Goal: Transaction & Acquisition: Book appointment/travel/reservation

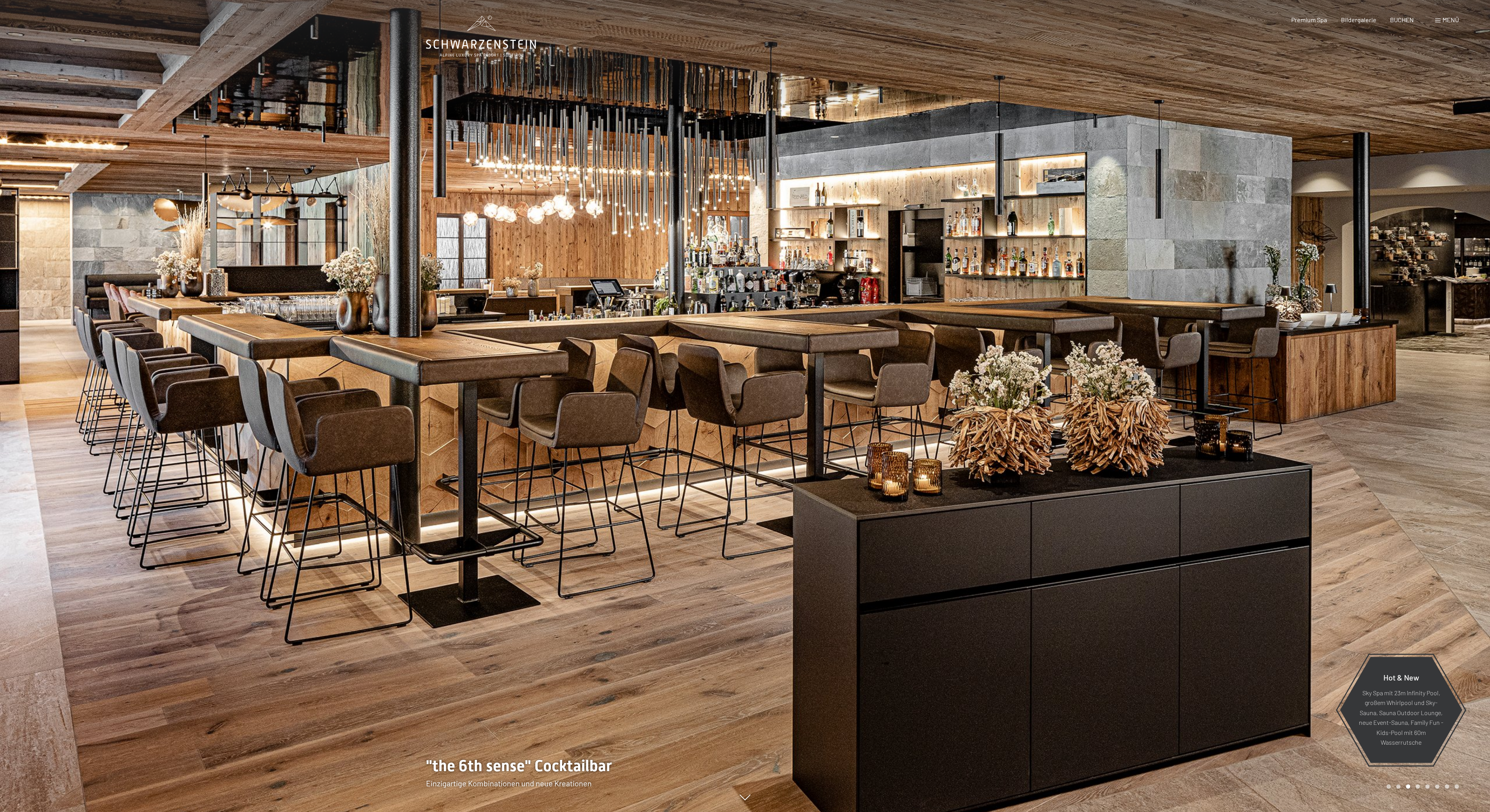
click at [526, 75] on div at bounding box center [372, 406] width 745 height 812
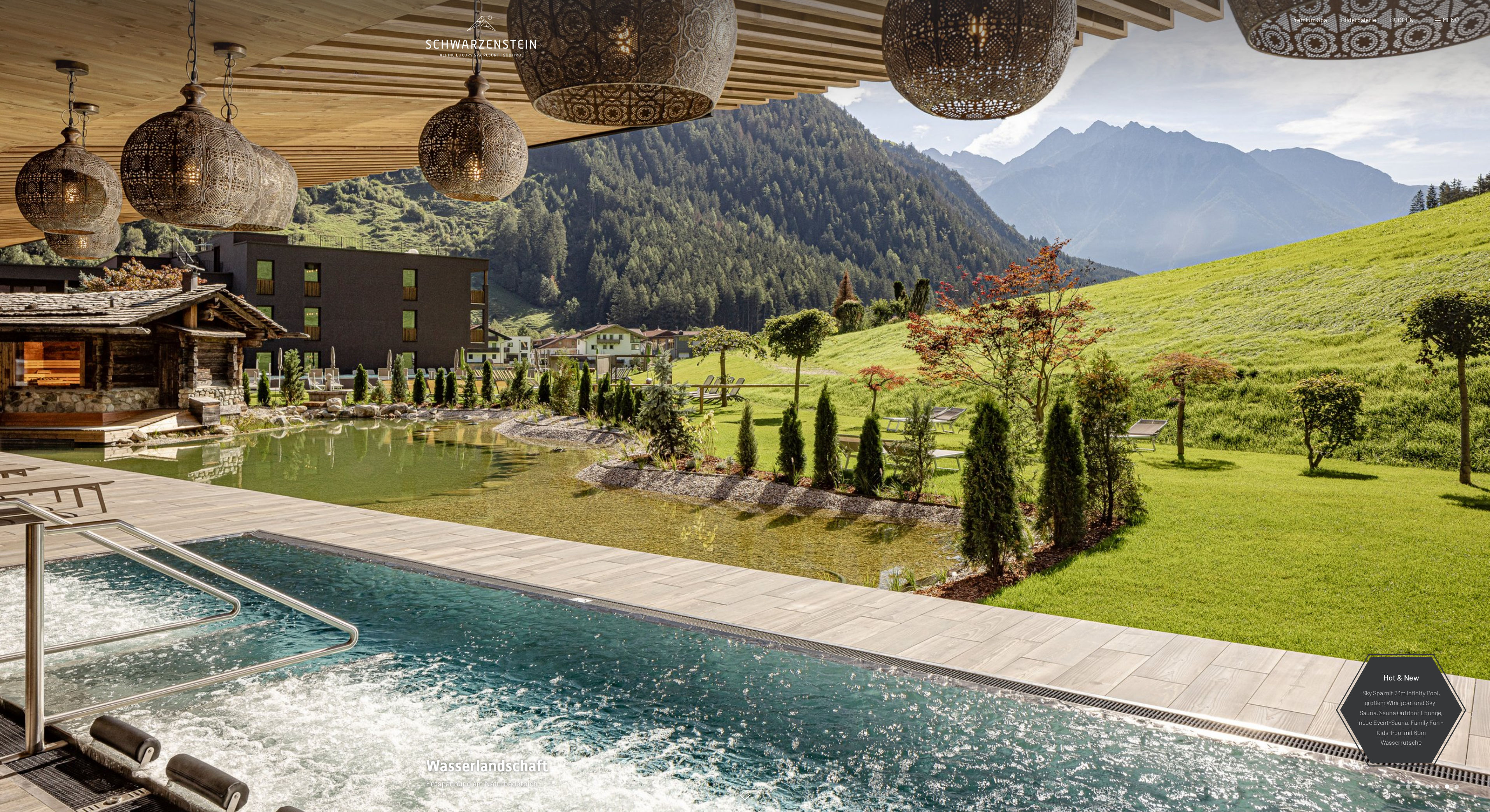
click at [526, 75] on div at bounding box center [372, 406] width 745 height 812
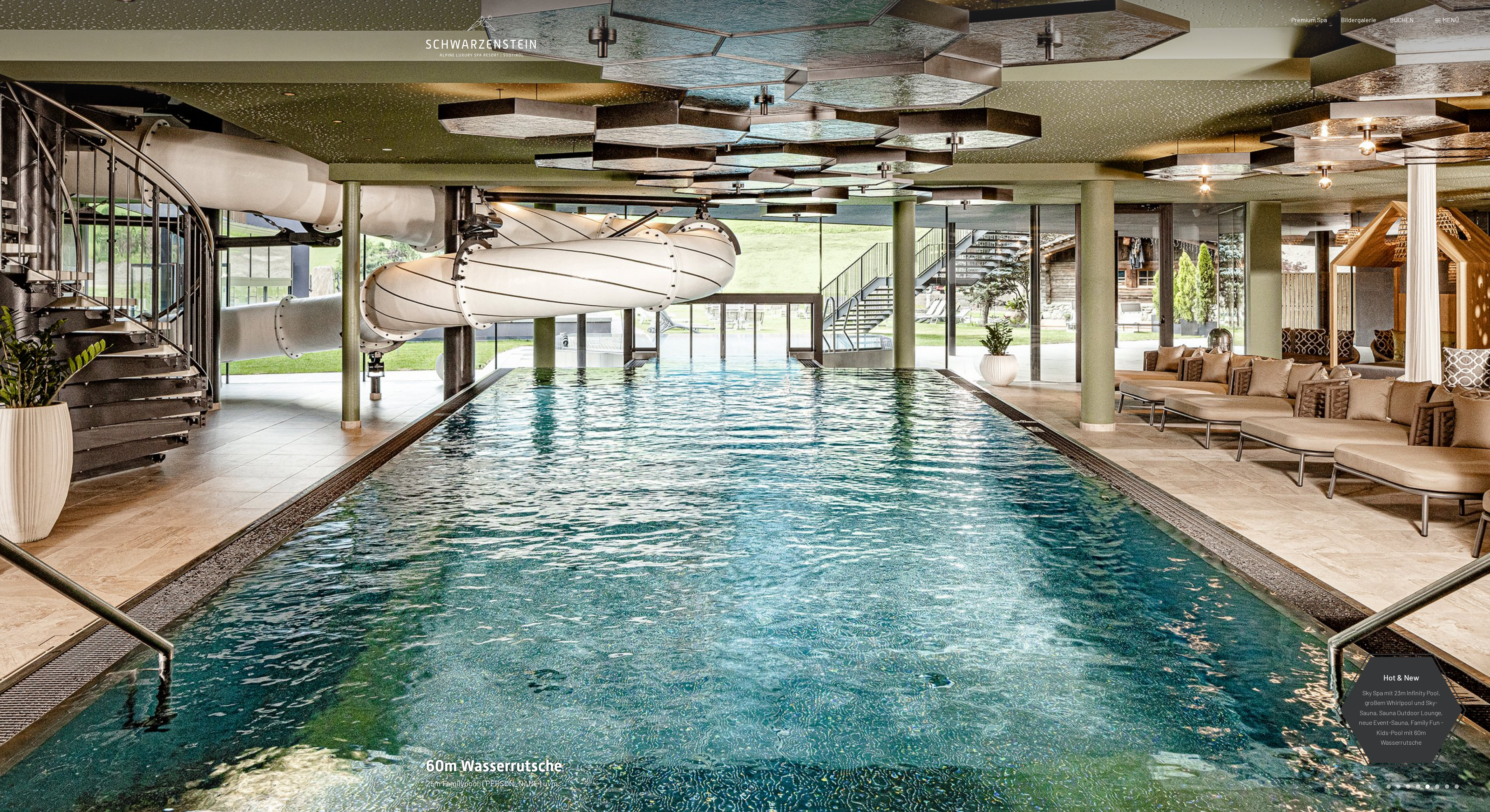
click at [526, 75] on div at bounding box center [372, 406] width 745 height 812
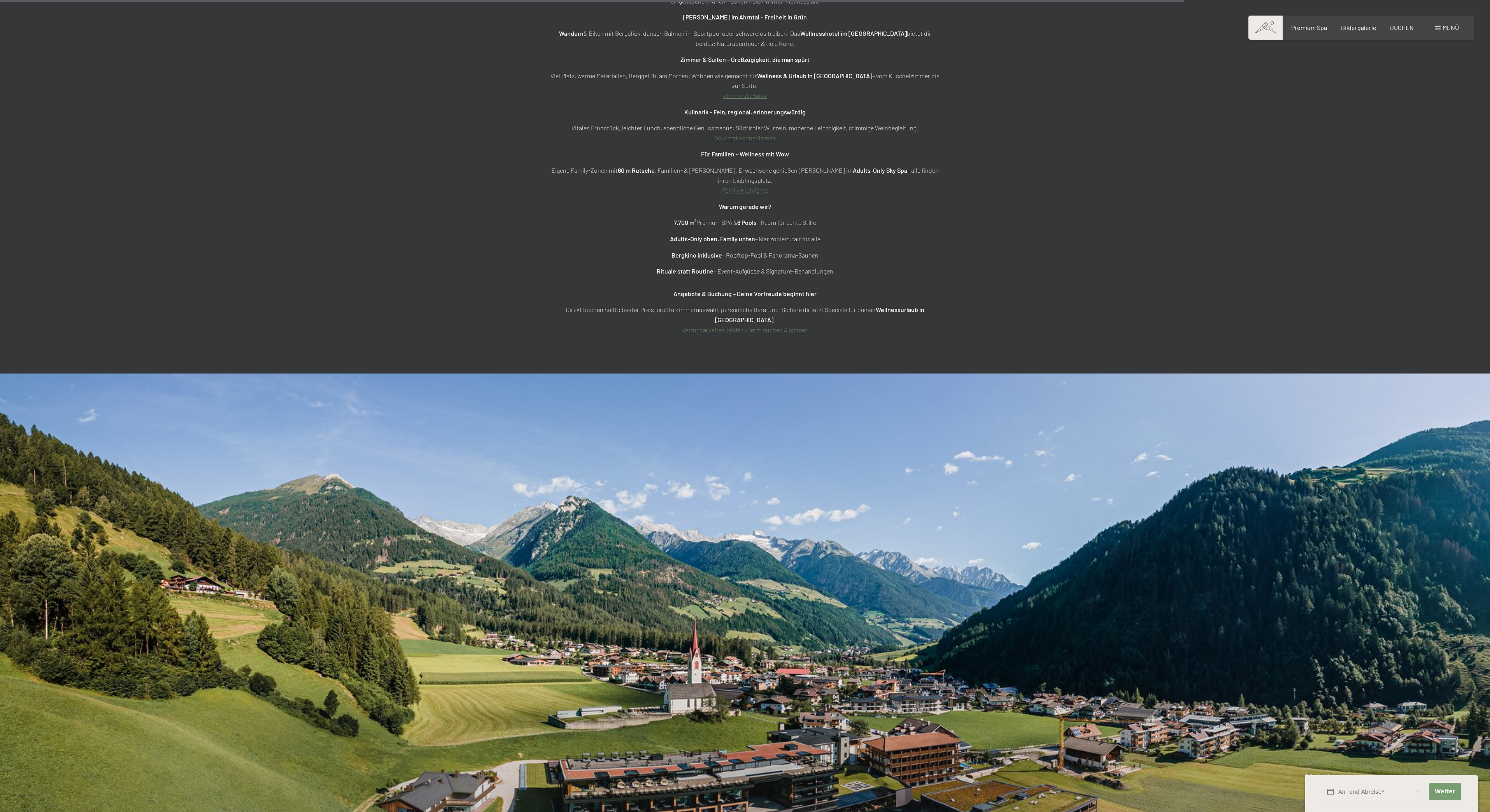
scroll to position [5083, 0]
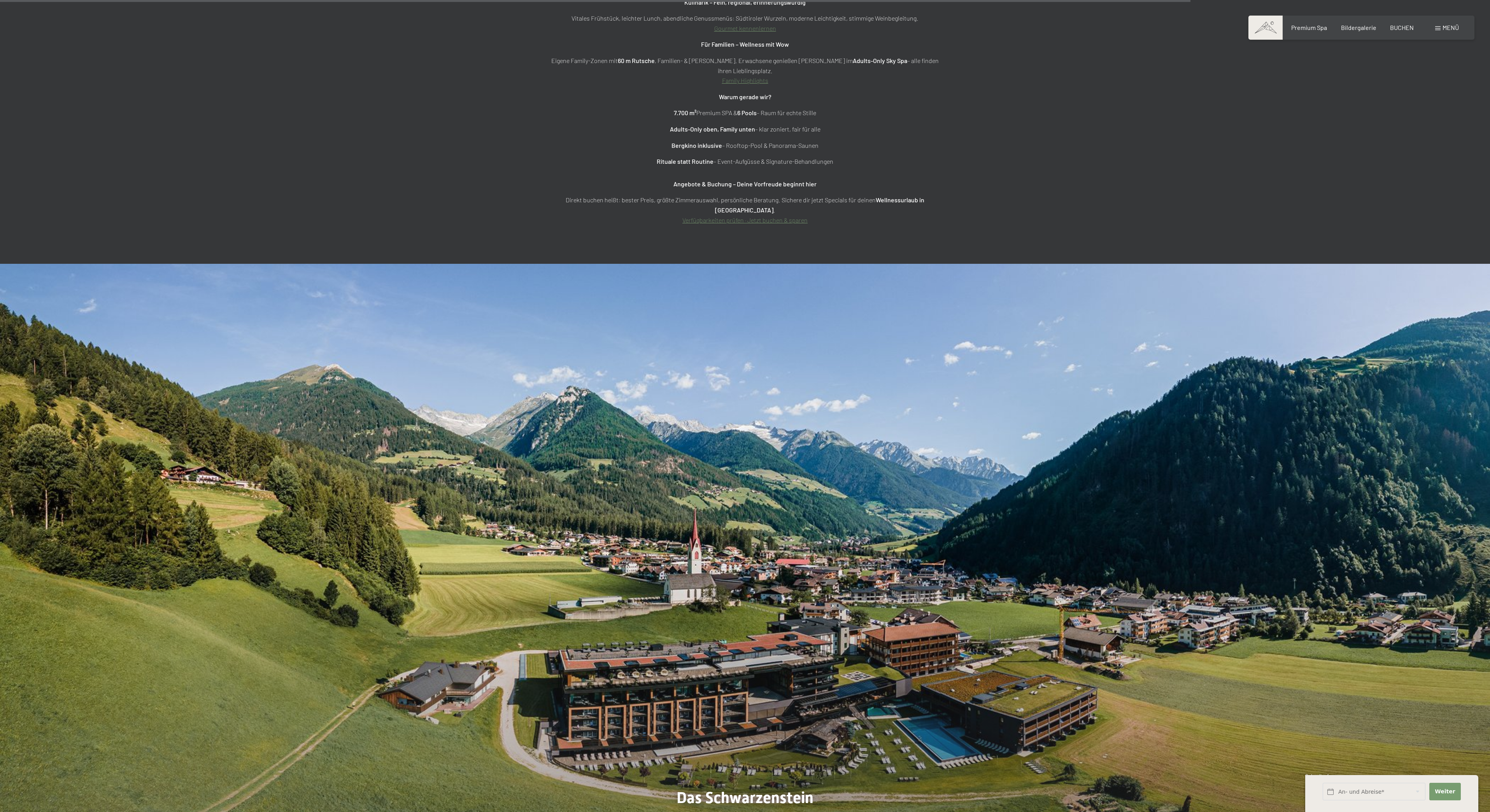
click at [1483, 784] on div at bounding box center [745, 582] width 1490 height 638
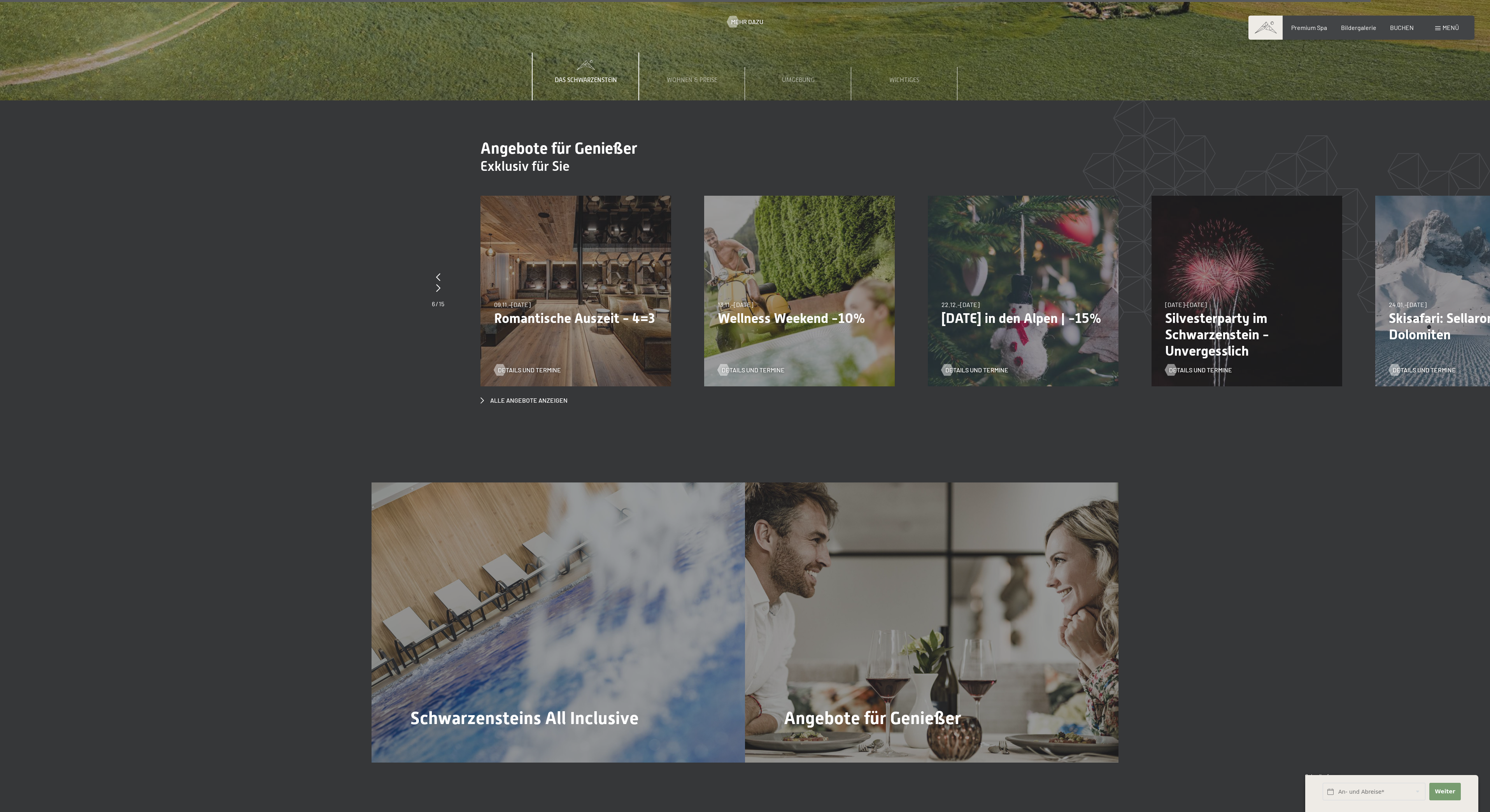
scroll to position [5900, 0]
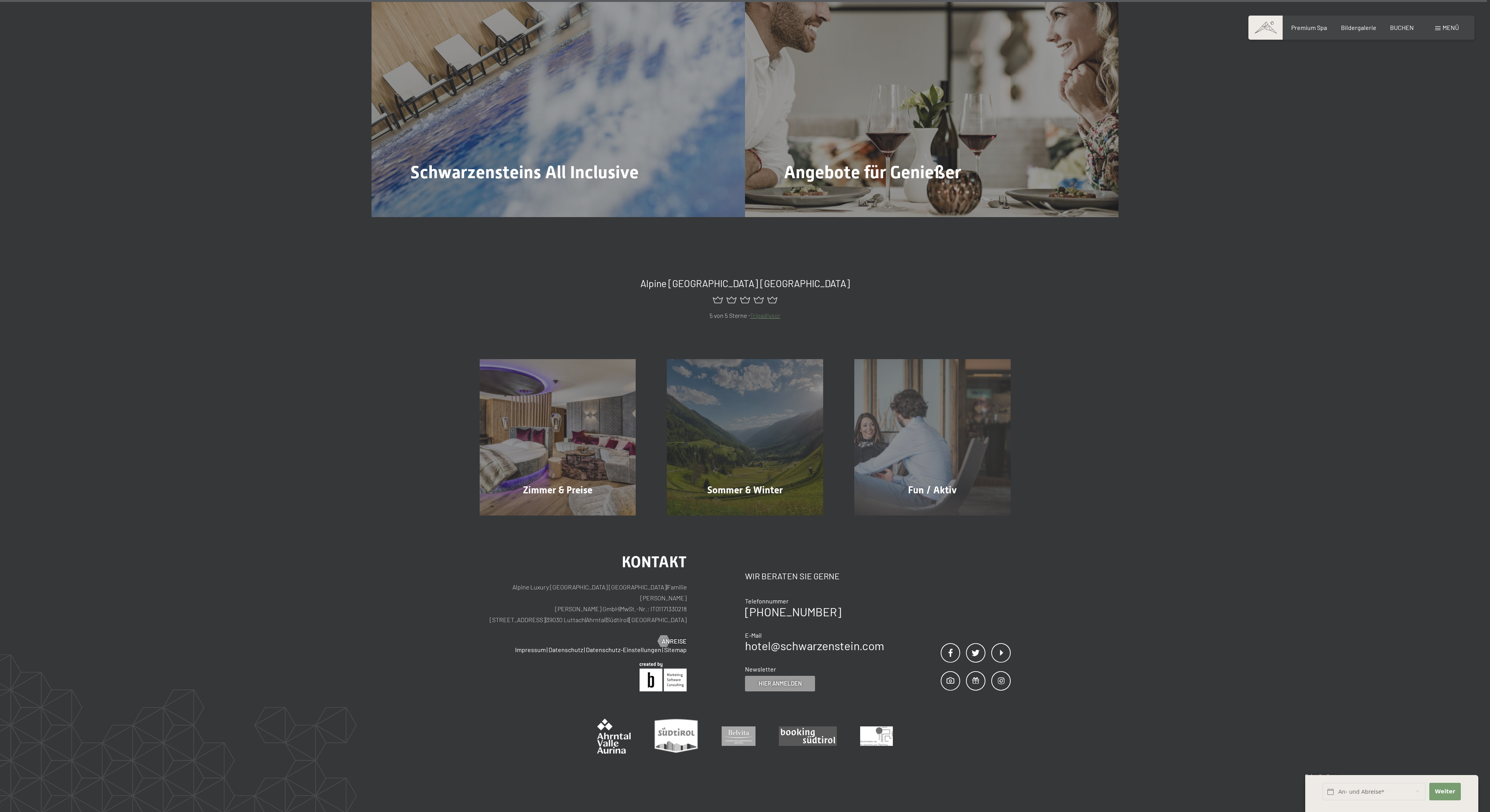
scroll to position [6416, 0]
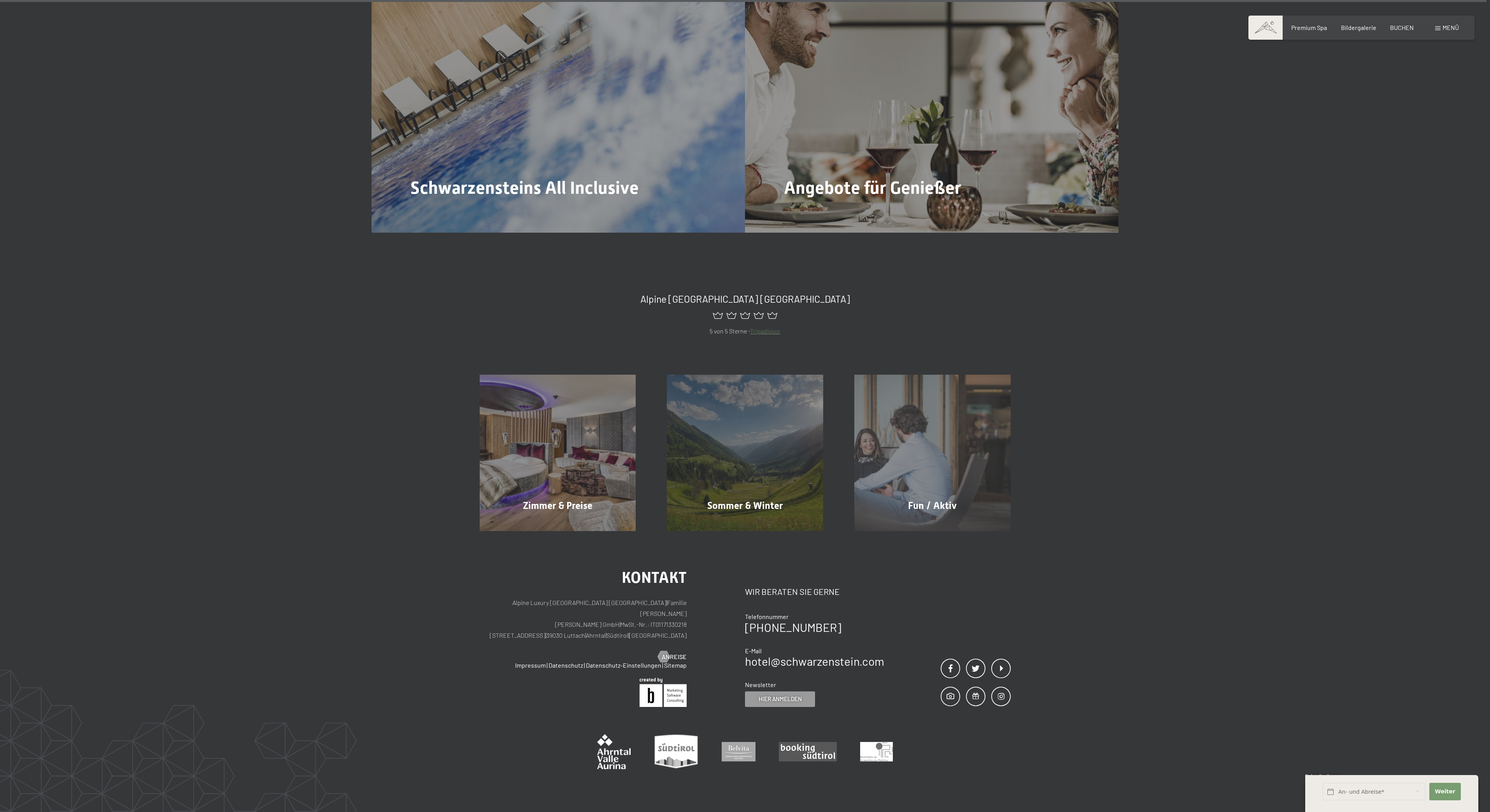
click at [464, 375] on link "Zimmer & Preise Mehr erfahren" at bounding box center [558, 453] width 187 height 156
